Goal: Find specific page/section: Find specific page/section

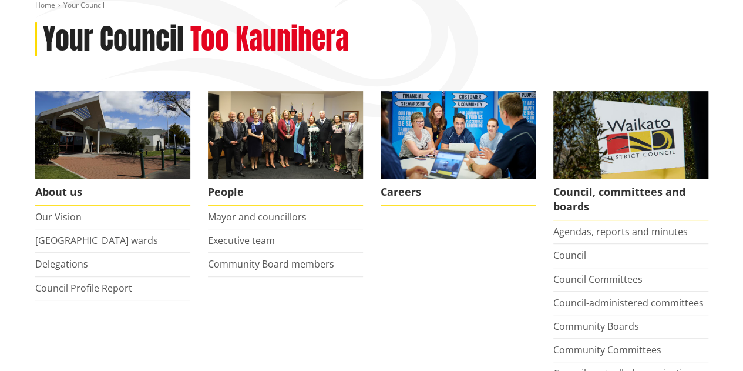
scroll to position [221, 0]
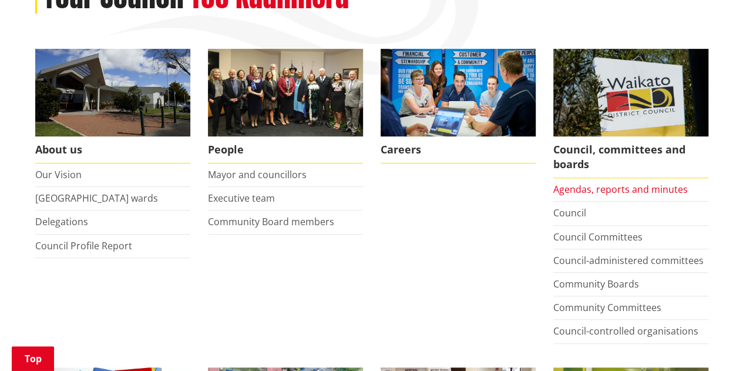
click at [597, 184] on link "Agendas, reports and minutes" at bounding box center [620, 189] width 134 height 13
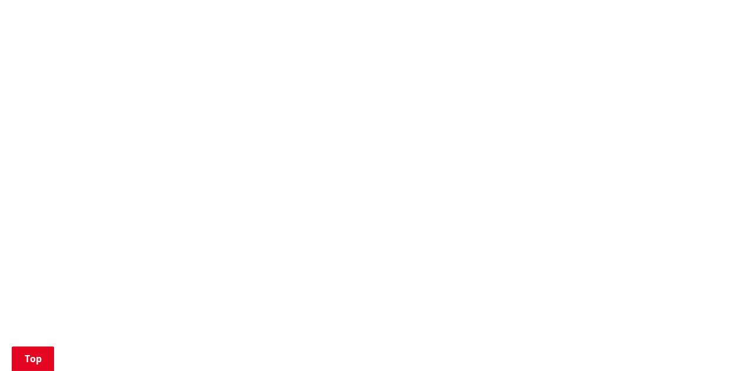
scroll to position [997, 0]
